Goal: Task Accomplishment & Management: Complete application form

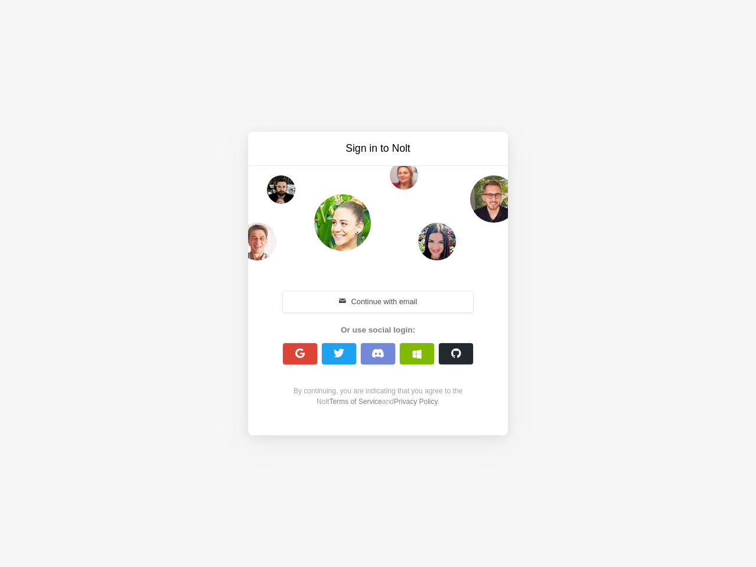
click at [378, 284] on div "Continue with email Or use social login: By continuing, you are indicating that…" at bounding box center [377, 347] width 203 height 151
click at [378, 302] on button "Continue with email" at bounding box center [378, 301] width 190 height 21
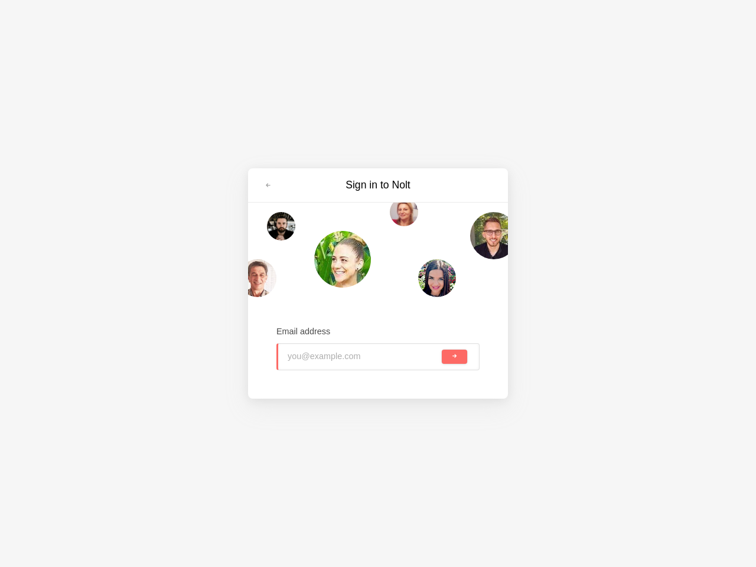
click at [300, 354] on input "email" at bounding box center [364, 357] width 152 height 26
click at [339, 354] on input "email" at bounding box center [364, 357] width 152 height 26
click at [378, 354] on input "email" at bounding box center [364, 357] width 152 height 26
click at [417, 354] on input "email" at bounding box center [364, 357] width 152 height 26
click at [456, 354] on span "submit" at bounding box center [454, 356] width 6 height 6
